Goal: Information Seeking & Learning: Check status

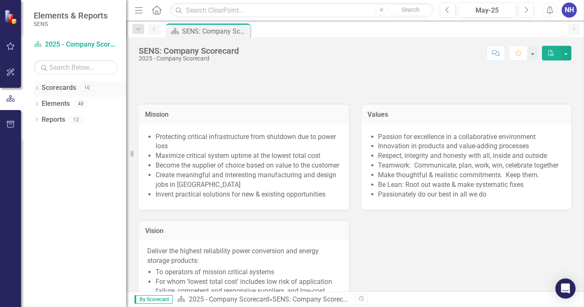
click at [36, 87] on icon "Dropdown" at bounding box center [37, 89] width 6 height 5
click at [43, 104] on icon "Dropdown" at bounding box center [41, 103] width 6 height 5
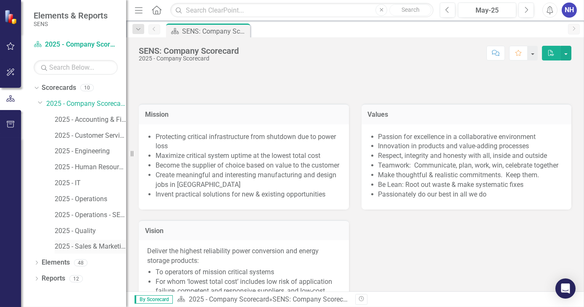
click at [94, 244] on link "2025 - Sales & Marketing" at bounding box center [90, 247] width 71 height 10
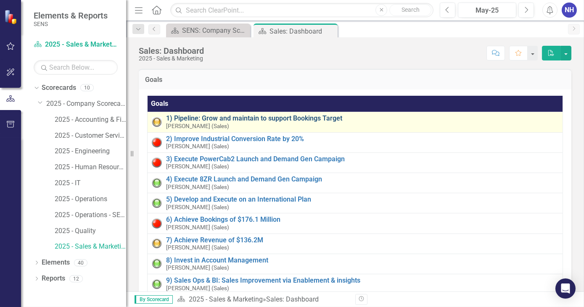
click at [252, 121] on link "1) Pipeline: Grow and maintain to support Bookings Target" at bounding box center [362, 119] width 392 height 8
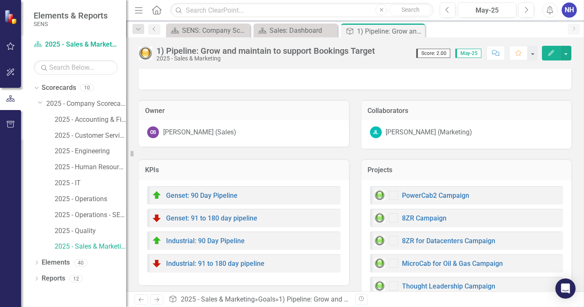
scroll to position [48, 0]
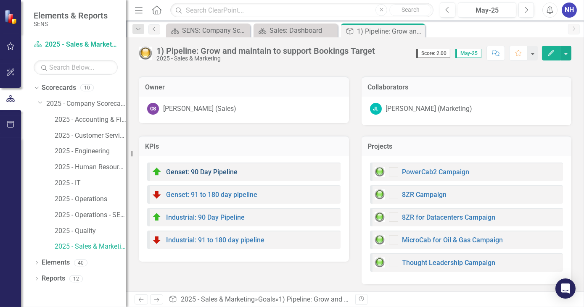
click at [215, 169] on link "Genset: 90 Day Pipeline" at bounding box center [201, 172] width 71 height 8
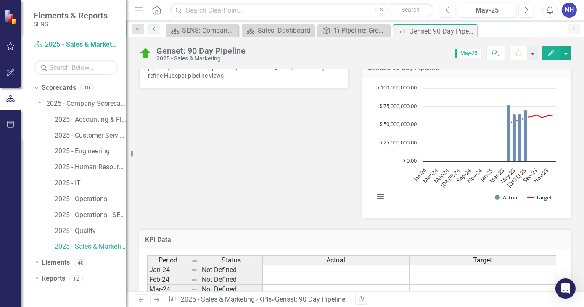
scroll to position [267, 0]
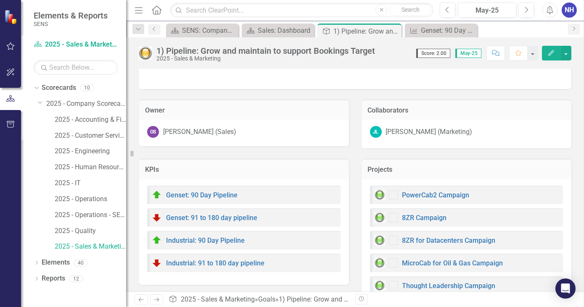
scroll to position [38, 0]
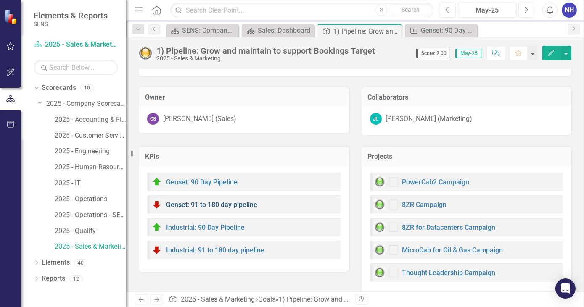
click at [241, 202] on link "Genset: 91 to 180 day pipeline" at bounding box center [211, 205] width 91 height 8
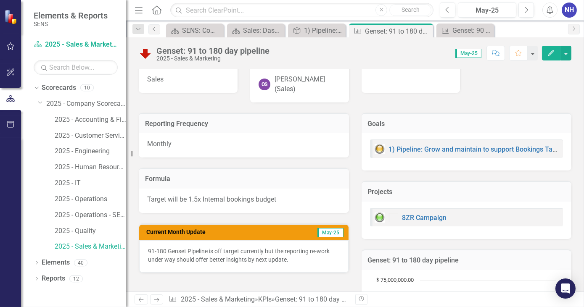
scroll to position [76, 0]
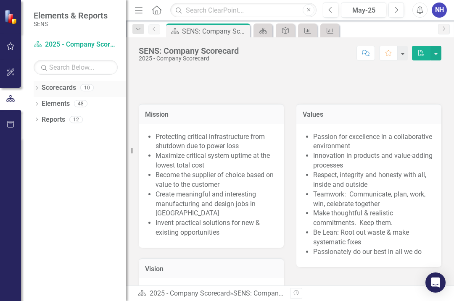
click at [34, 87] on icon "Dropdown" at bounding box center [37, 89] width 6 height 5
click at [42, 101] on icon "Dropdown" at bounding box center [41, 103] width 6 height 5
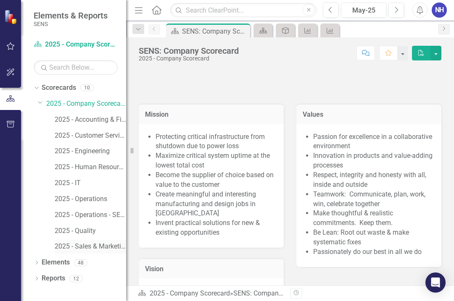
click at [80, 249] on link "2025 - Sales & Marketing" at bounding box center [90, 247] width 71 height 10
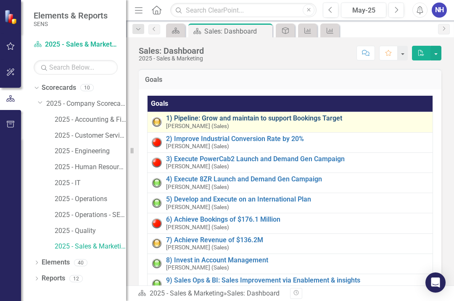
click at [210, 118] on link "1) Pipeline: Grow and maintain to support Bookings Target" at bounding box center [297, 119] width 262 height 8
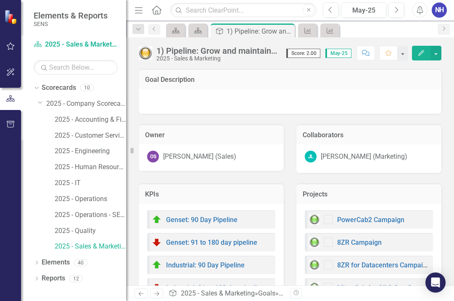
scroll to position [54, 0]
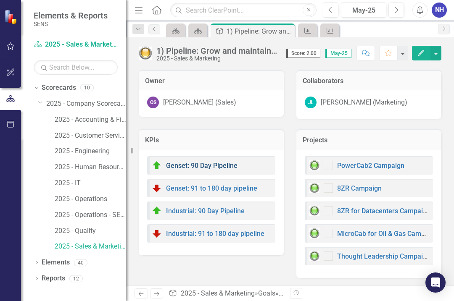
click at [213, 166] on link "Genset: 90 Day Pipeline" at bounding box center [201, 166] width 71 height 8
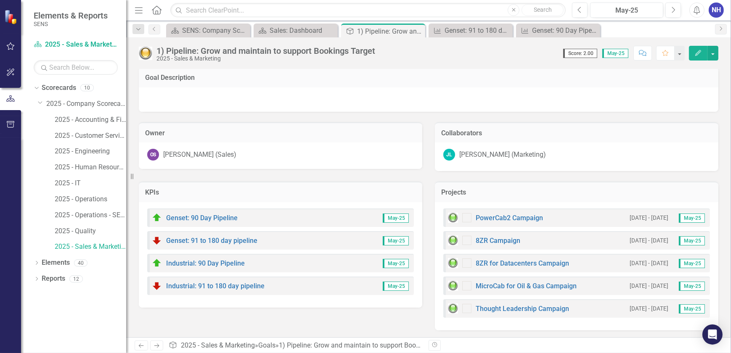
scroll to position [3, 0]
